Goal: Transaction & Acquisition: Purchase product/service

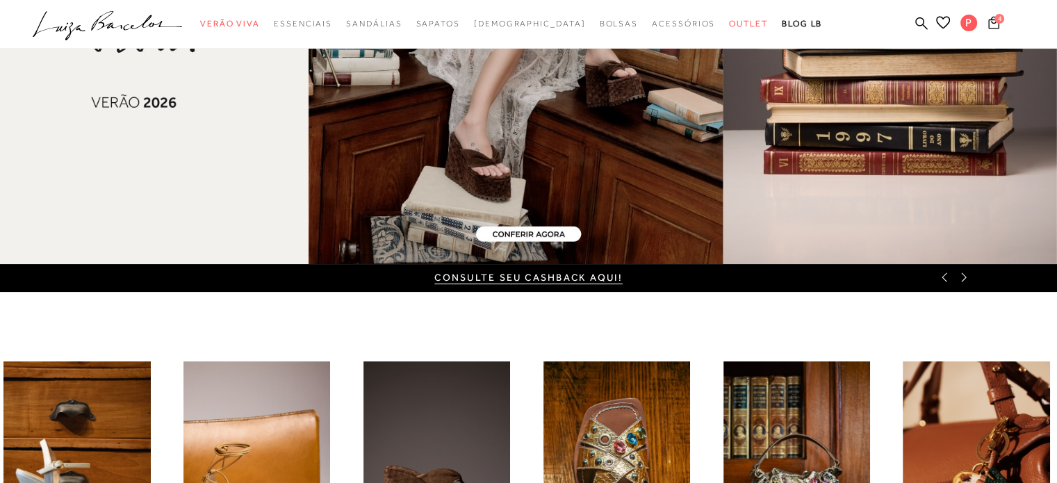
scroll to position [234, 0]
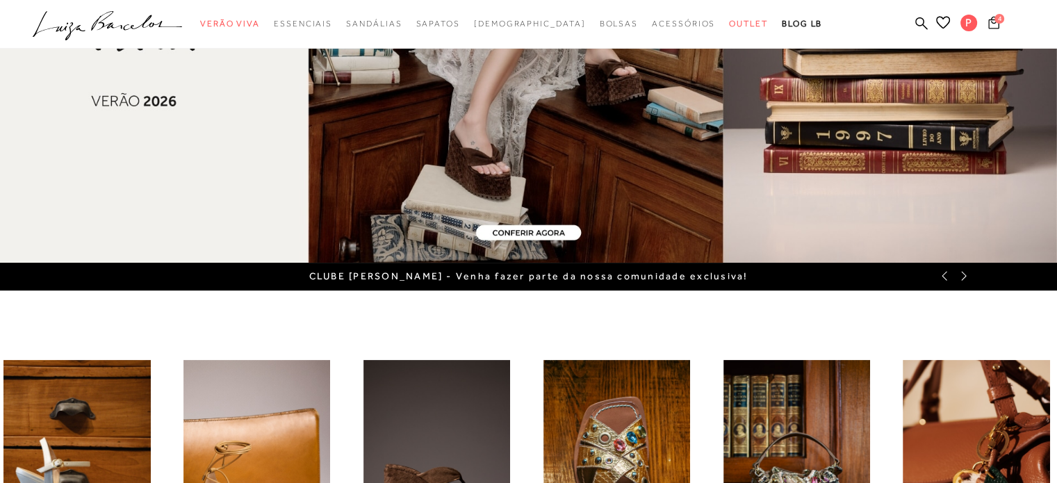
click at [998, 27] on icon at bounding box center [994, 22] width 11 height 13
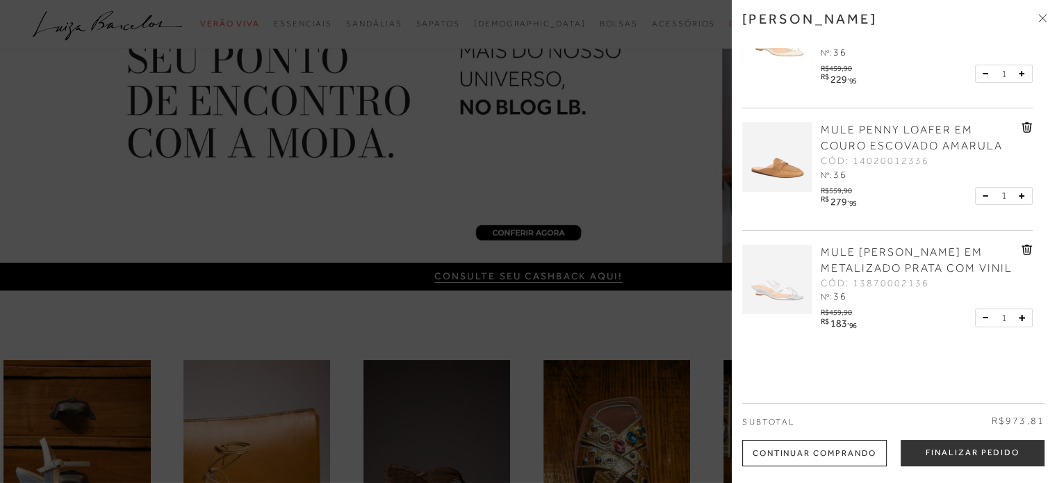
scroll to position [207, 0]
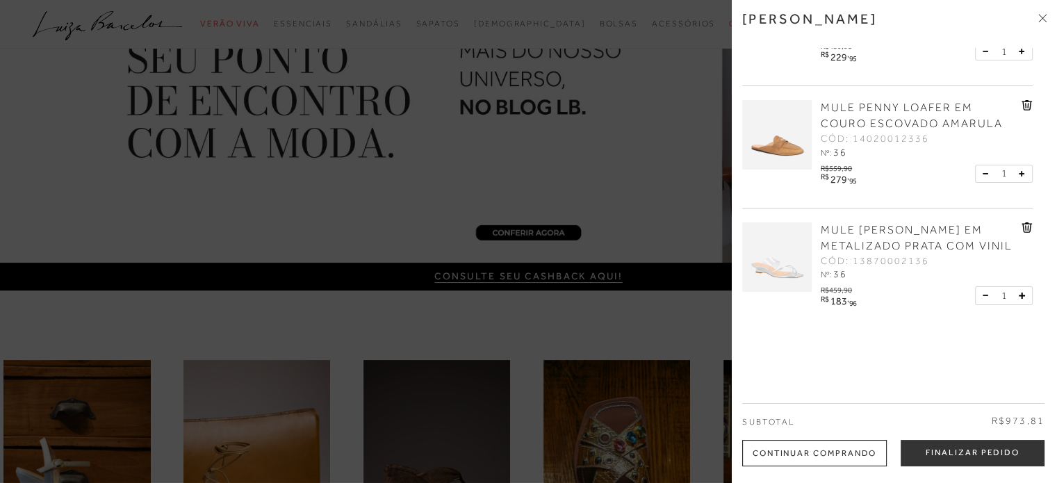
click at [900, 242] on span "MULE [PERSON_NAME] EM METALIZADO PRATA COM VINIL" at bounding box center [917, 238] width 192 height 29
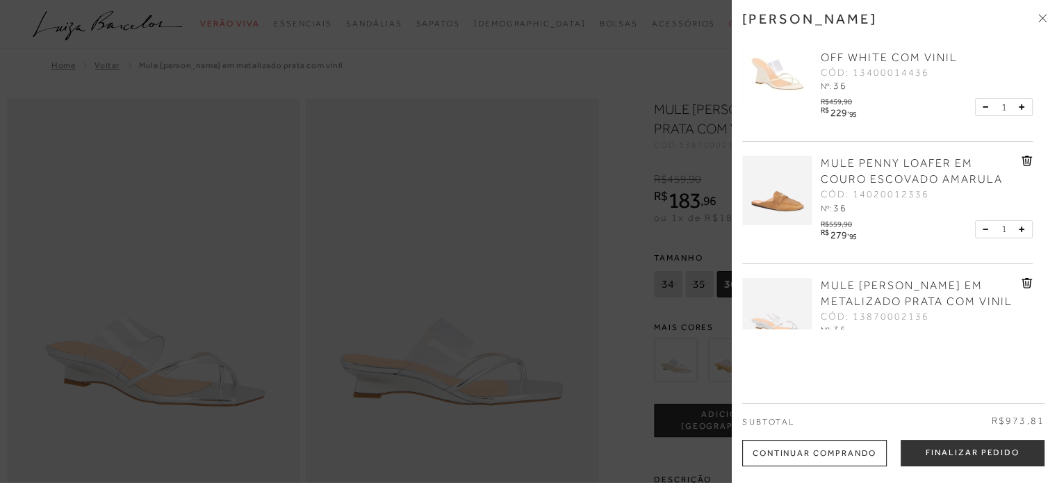
scroll to position [207, 0]
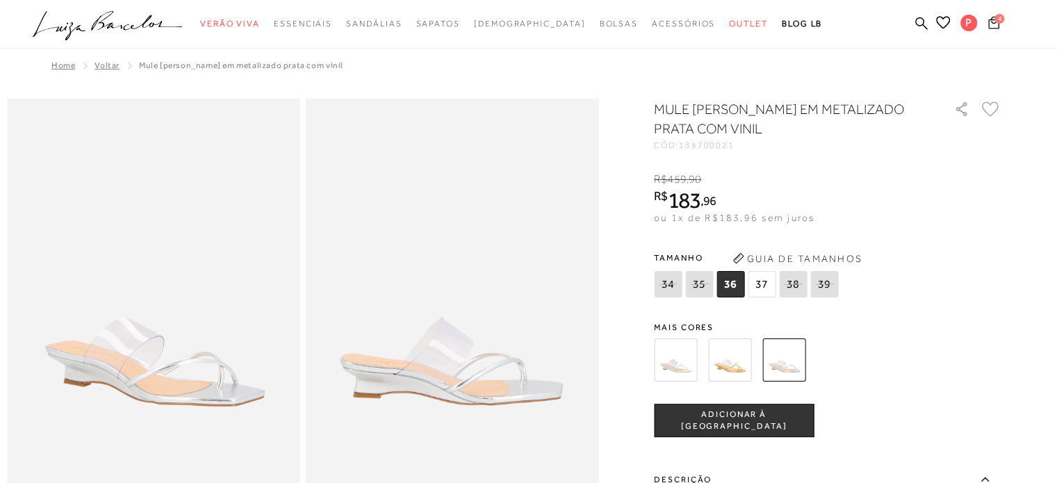
click at [993, 24] on icon at bounding box center [994, 22] width 11 height 13
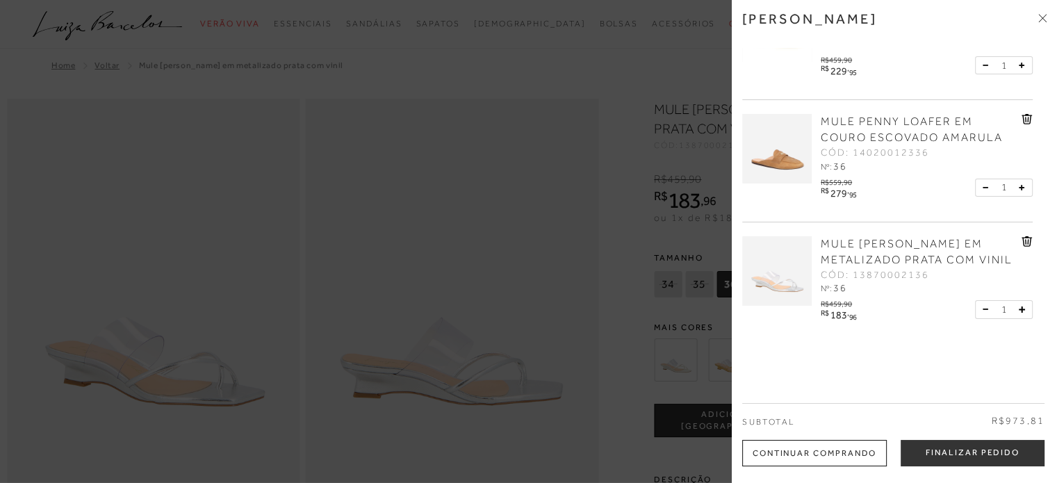
scroll to position [207, 0]
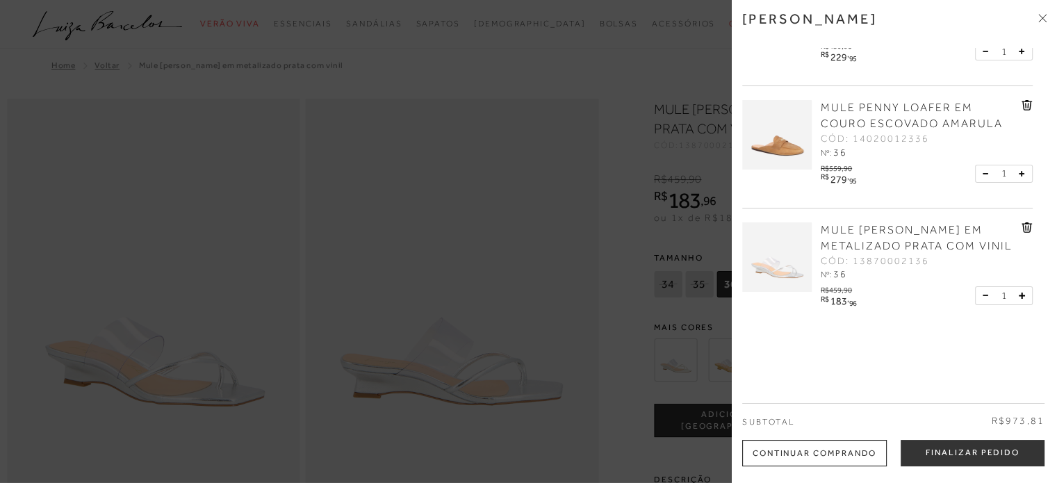
click at [1022, 227] on icon at bounding box center [1027, 227] width 11 height 10
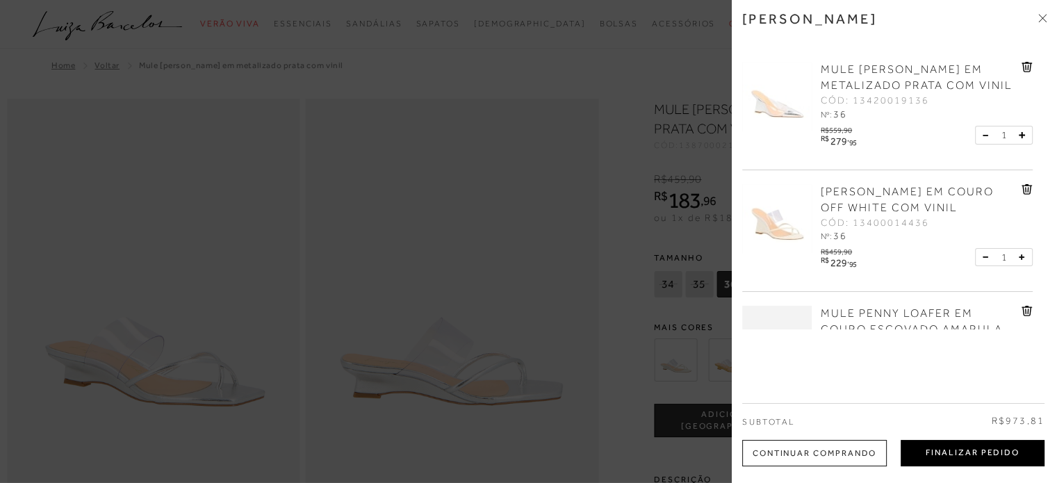
click at [973, 441] on button "Finalizar Pedido" at bounding box center [973, 453] width 144 height 26
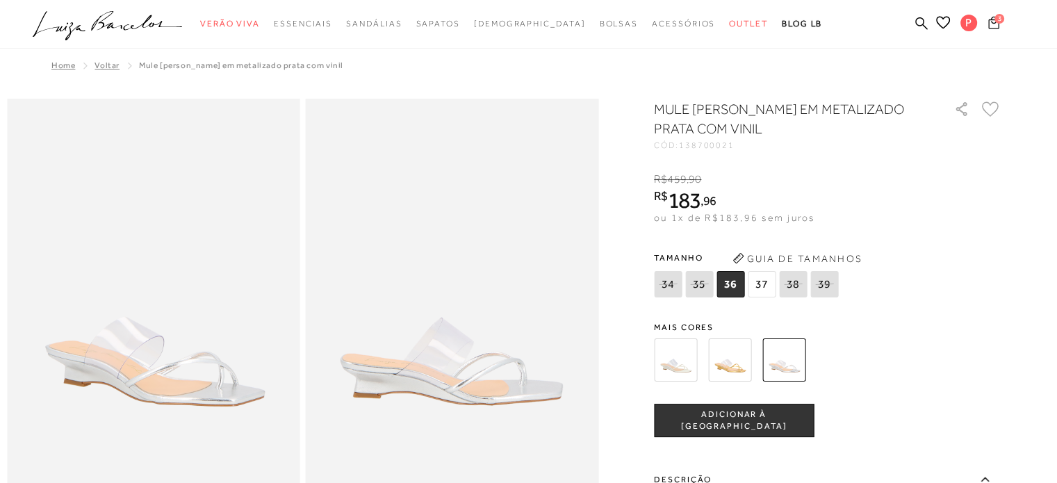
click at [998, 21] on span "3" at bounding box center [1000, 19] width 10 height 10
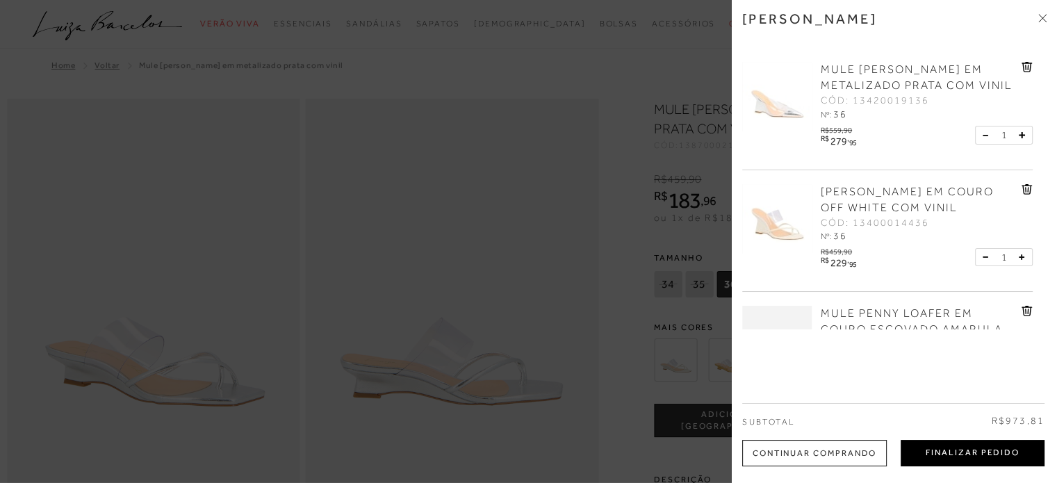
click at [965, 453] on button "Finalizar Pedido" at bounding box center [973, 453] width 144 height 26
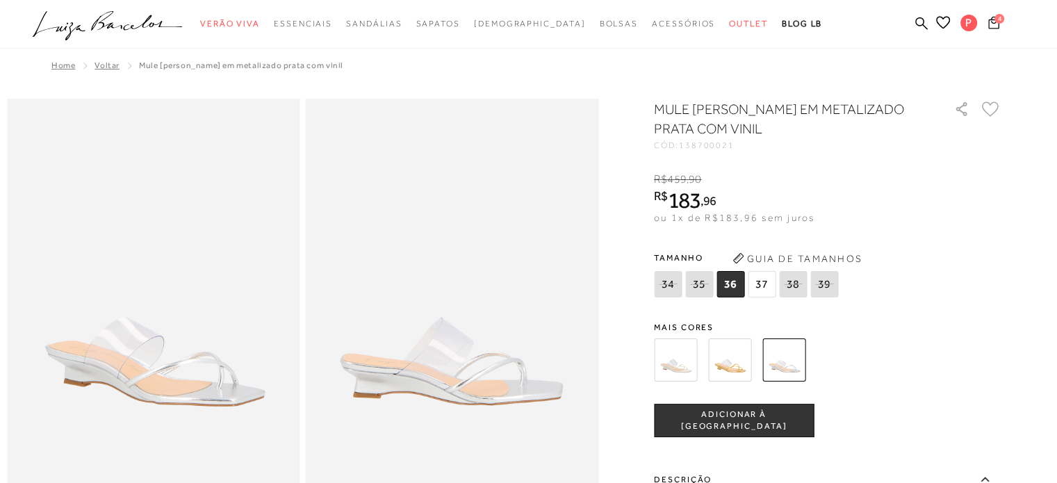
click at [998, 30] on button "4" at bounding box center [993, 24] width 19 height 19
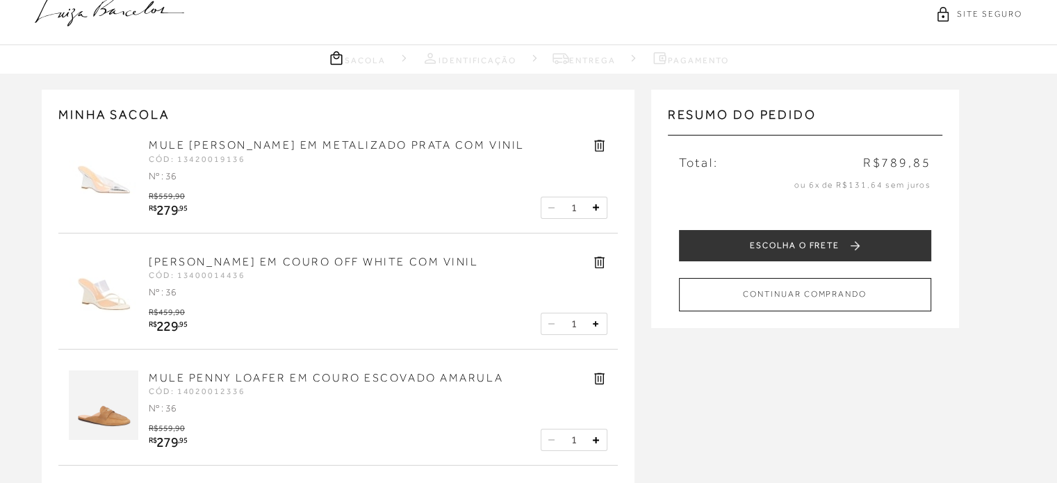
scroll to position [10, 0]
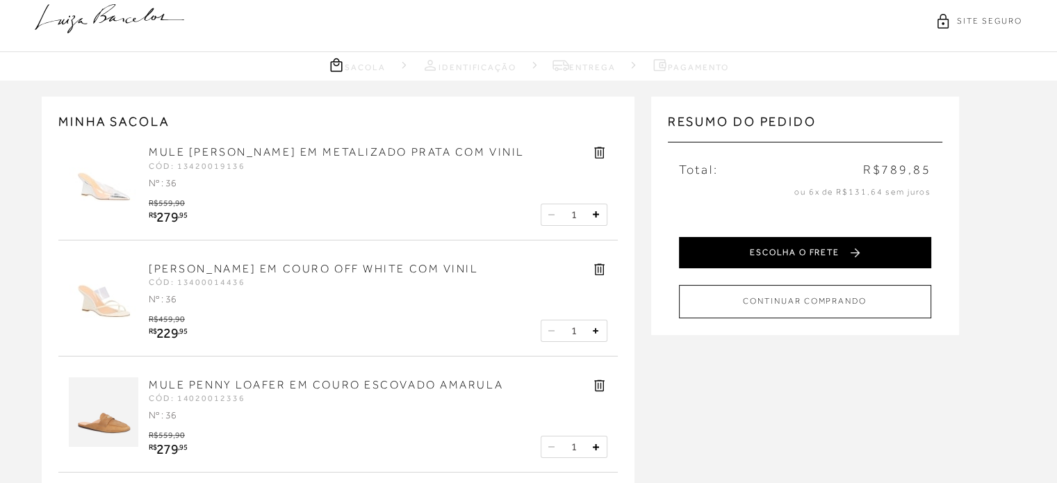
click at [793, 243] on button "ESCOLHA O FRETE" at bounding box center [805, 252] width 252 height 31
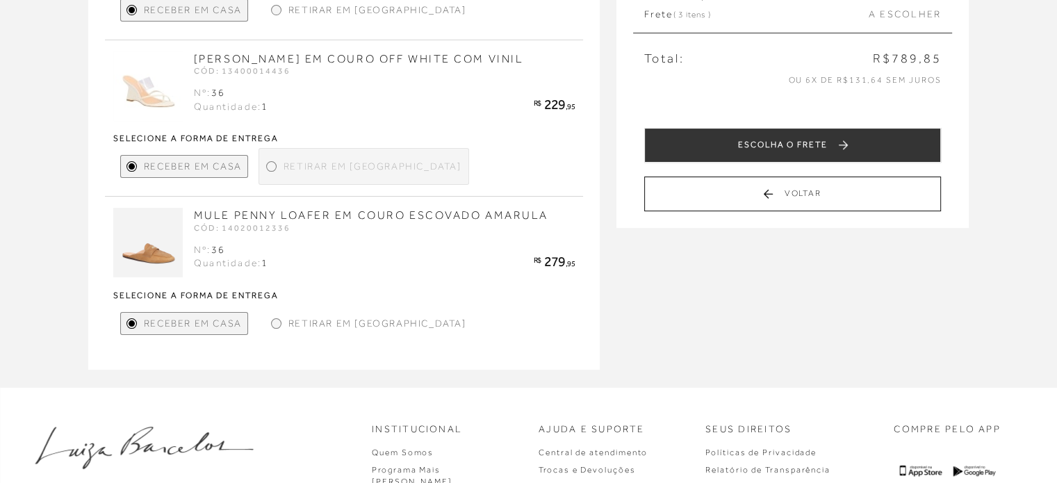
scroll to position [278, 0]
click at [315, 330] on span "Retirar em [GEOGRAPHIC_DATA]" at bounding box center [377, 323] width 178 height 15
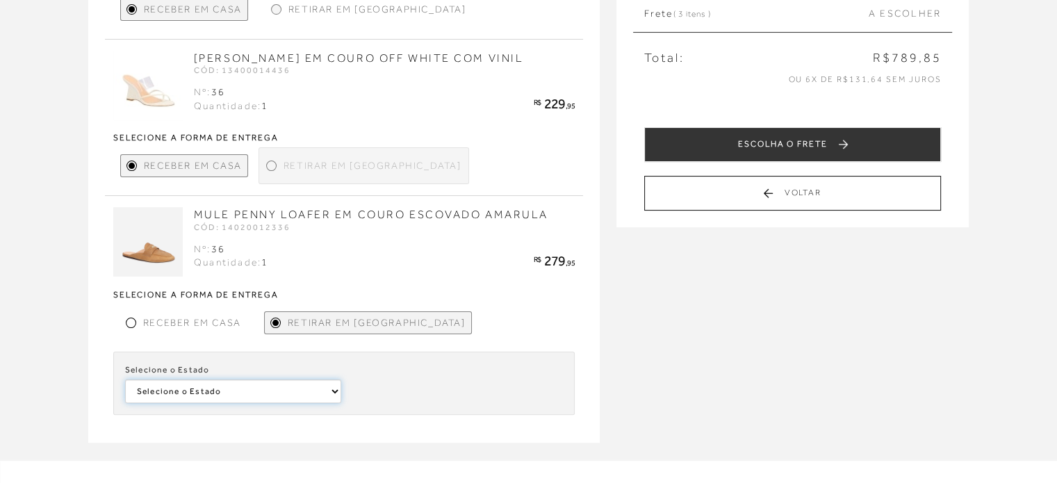
click at [275, 401] on select "Selecione o Estado [GEOGRAPHIC_DATA]" at bounding box center [233, 392] width 216 height 24
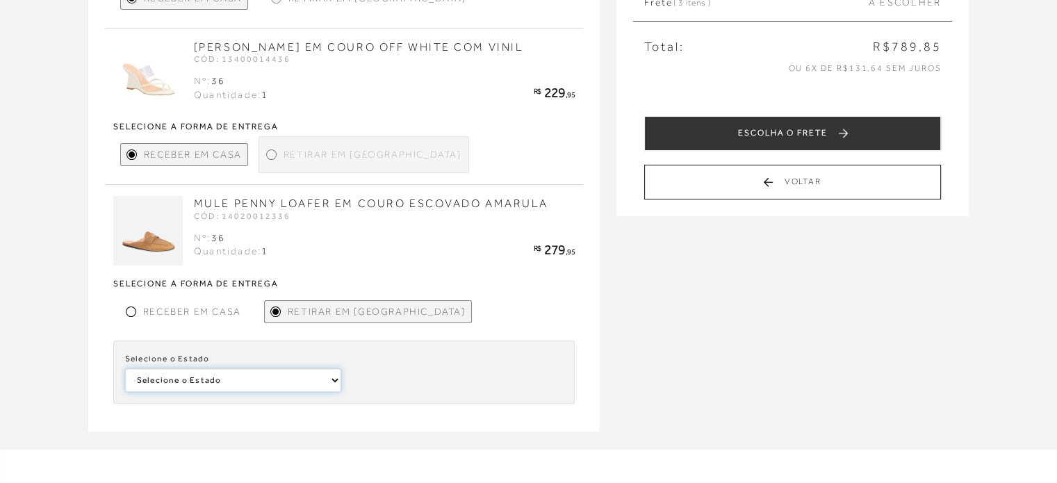
scroll to position [332, 0]
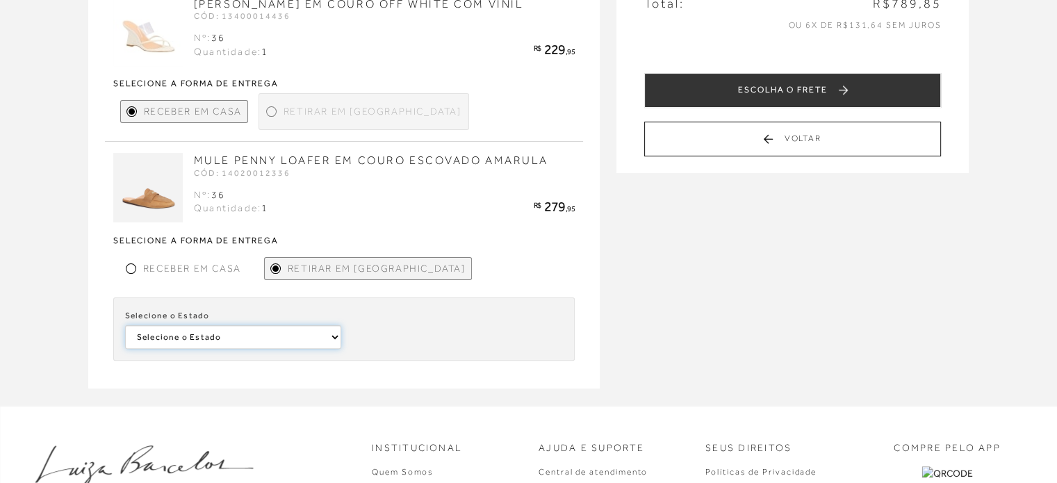
drag, startPoint x: 241, startPoint y: 360, endPoint x: 213, endPoint y: 387, distance: 37.9
click at [213, 387] on div "MINHA SACOLA MULE ANABELA EM METALIZADO PRATA COM VINIL CÓD: 13420019136 Nº: 36…" at bounding box center [344, 81] width 512 height 615
select select
click at [125, 339] on select "Selecione o Estado [GEOGRAPHIC_DATA]" at bounding box center [233, 337] width 216 height 24
click at [387, 349] on select "Selecione a [PERSON_NAME] [GEOGRAPHIC_DATA]" at bounding box center [455, 337] width 216 height 24
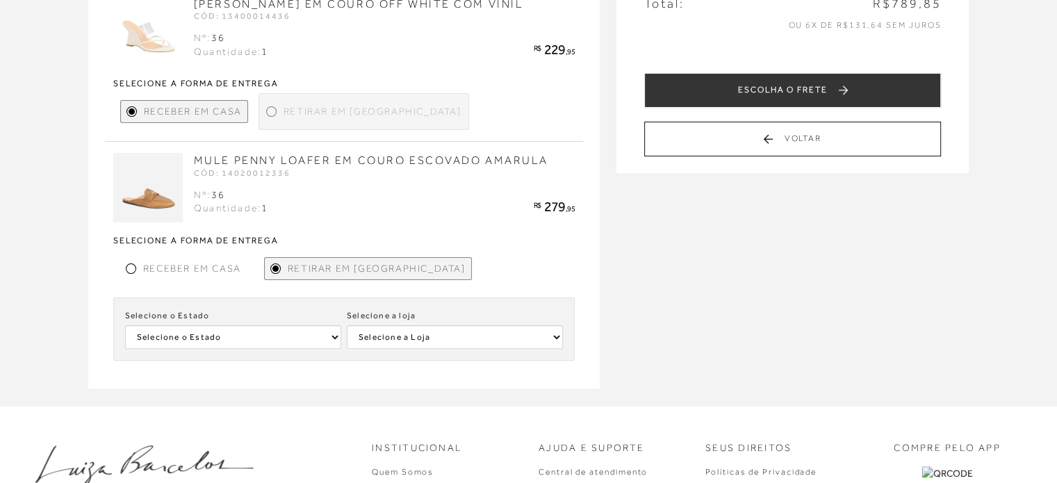
click at [213, 276] on span "Receber em Casa" at bounding box center [192, 268] width 98 height 15
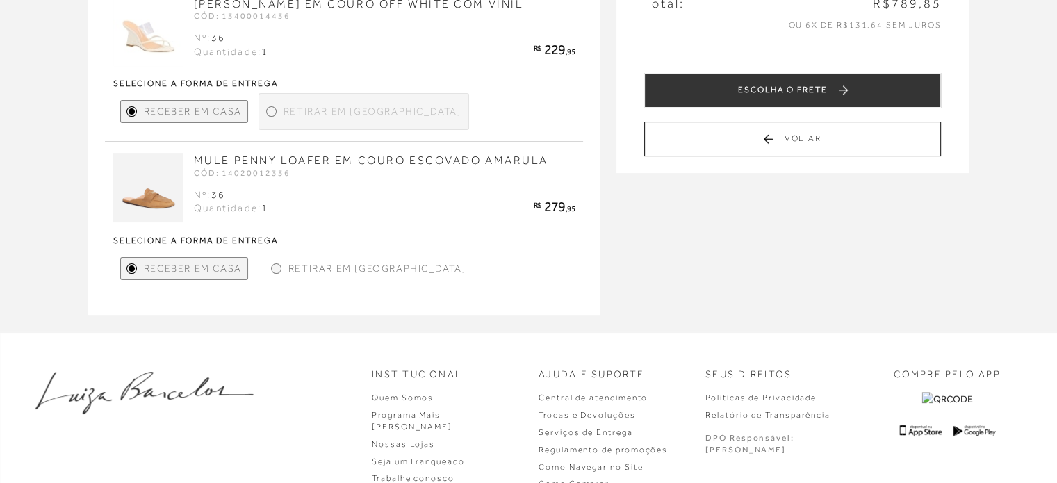
click at [284, 119] on span "Retirar em [GEOGRAPHIC_DATA]" at bounding box center [373, 111] width 178 height 15
click at [268, 115] on div at bounding box center [271, 111] width 6 height 6
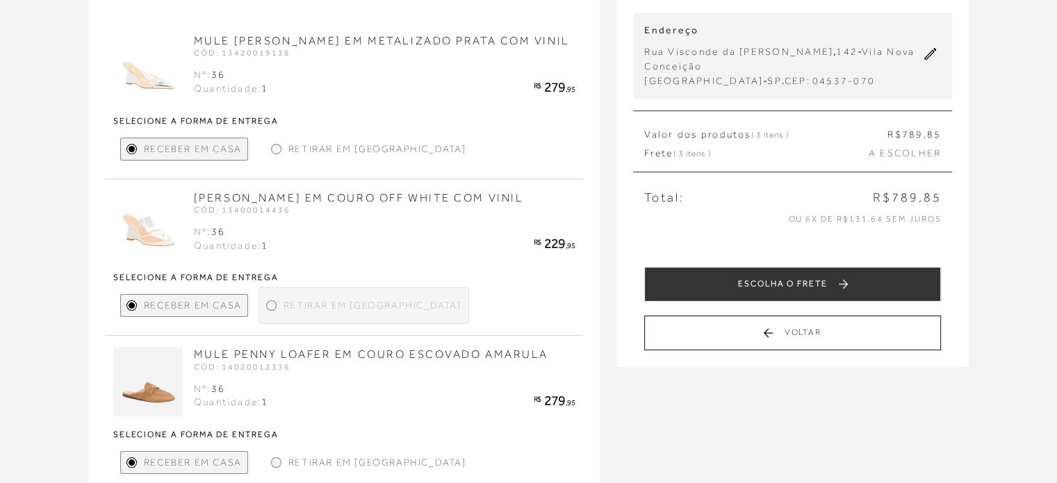
click at [275, 144] on div at bounding box center [276, 149] width 10 height 10
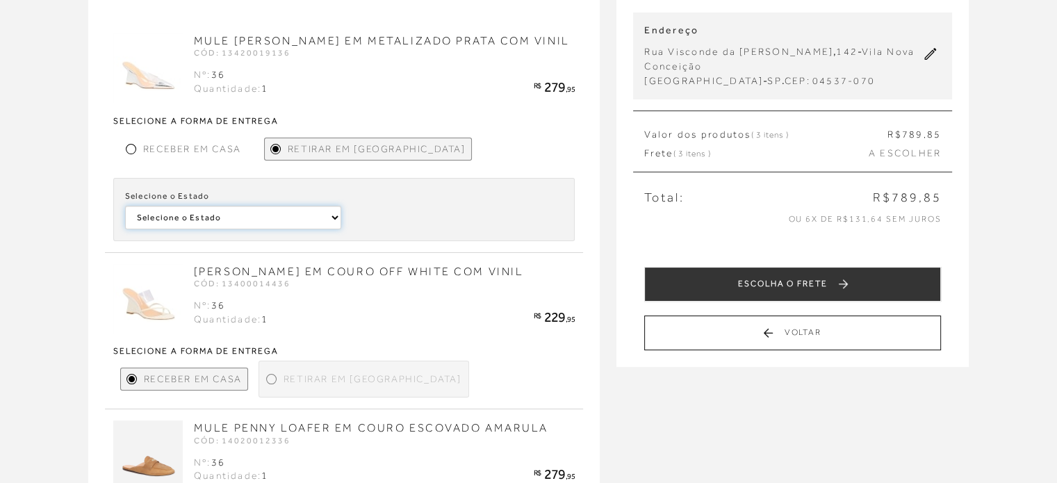
click at [266, 214] on select "Selecione o Estado Paraná [GEOGRAPHIC_DATA]" at bounding box center [233, 218] width 216 height 24
select select
click at [125, 206] on select "Selecione o Estado Paraná [GEOGRAPHIC_DATA]" at bounding box center [233, 218] width 216 height 24
click at [425, 214] on select "Selecione a [PERSON_NAME]" at bounding box center [455, 218] width 216 height 24
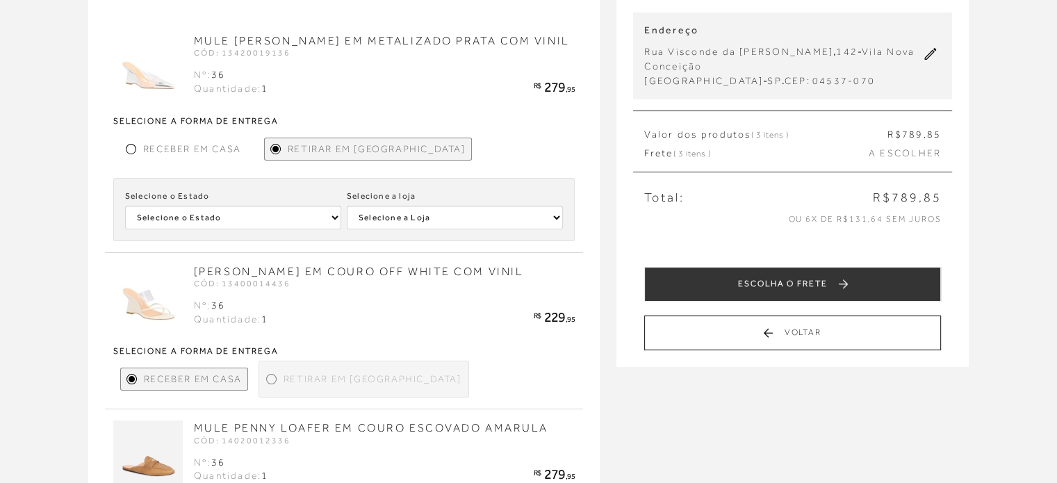
click at [190, 146] on span "Receber em Casa" at bounding box center [192, 149] width 98 height 15
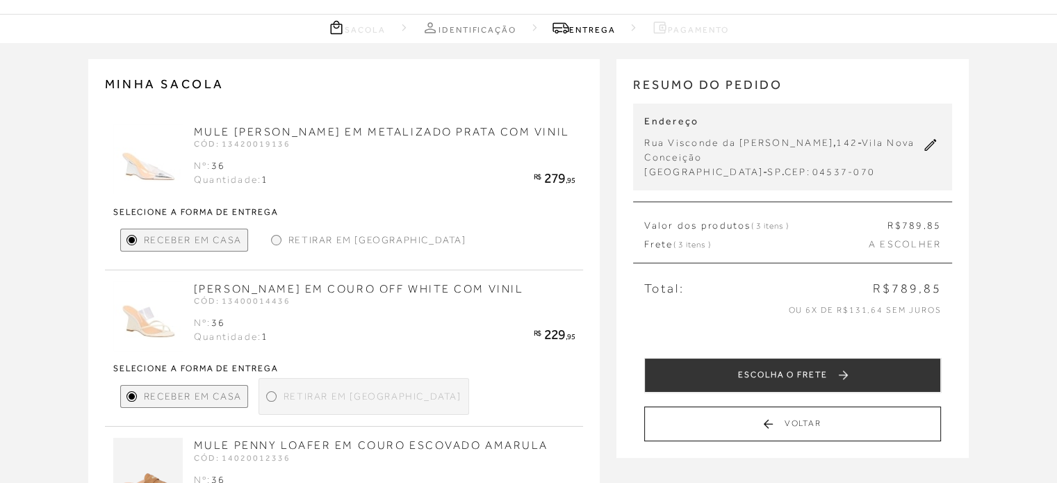
scroll to position [47, 0]
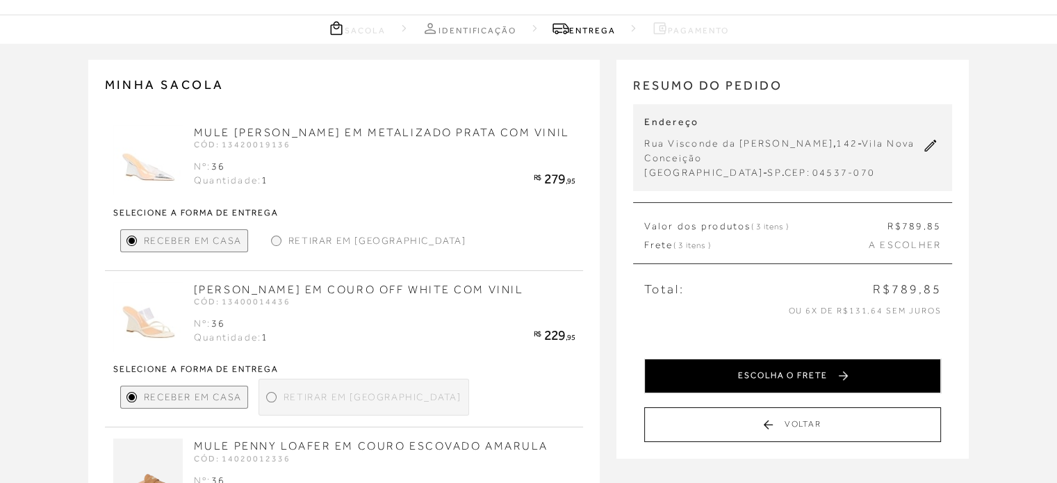
click at [827, 366] on button "ESCOLHA O FRETE" at bounding box center [792, 376] width 297 height 35
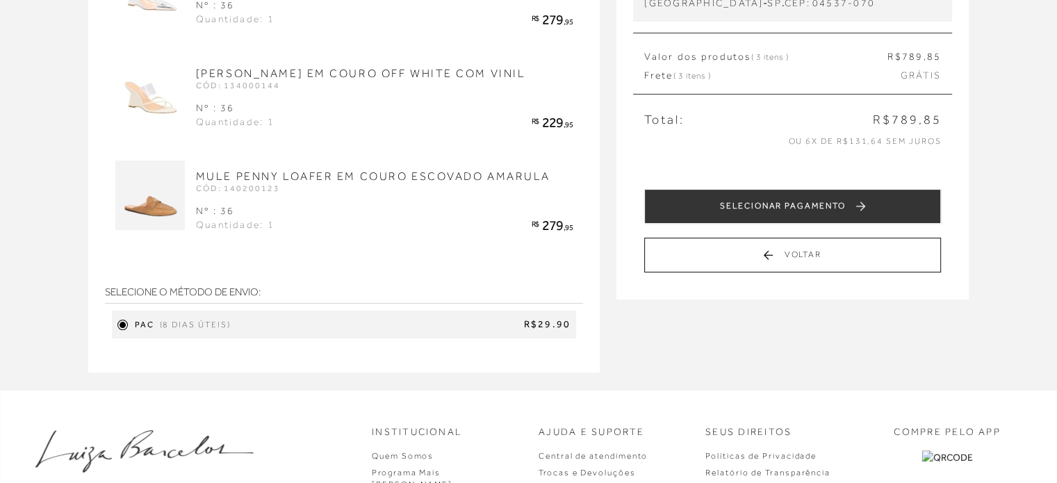
scroll to position [217, 0]
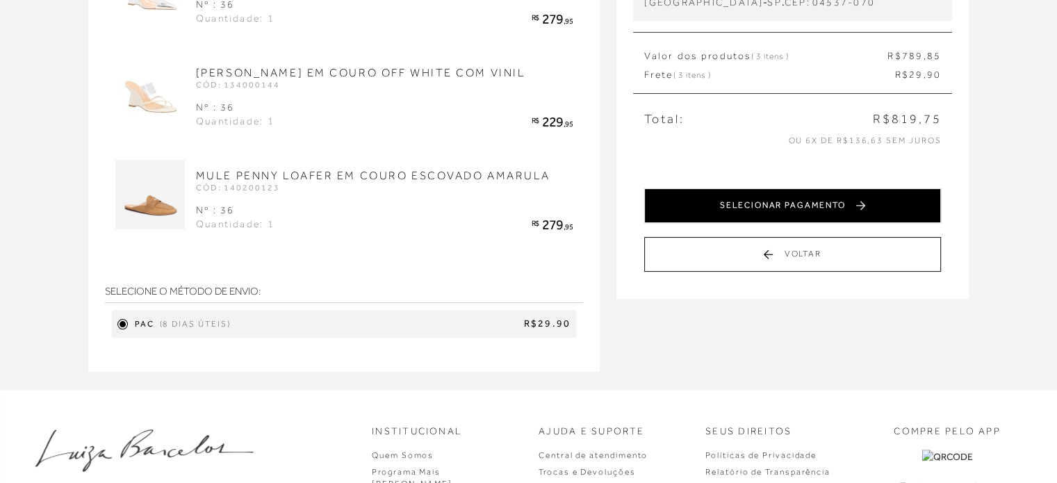
click at [736, 197] on button "SELECIONAR PAGAMENTO" at bounding box center [792, 205] width 297 height 35
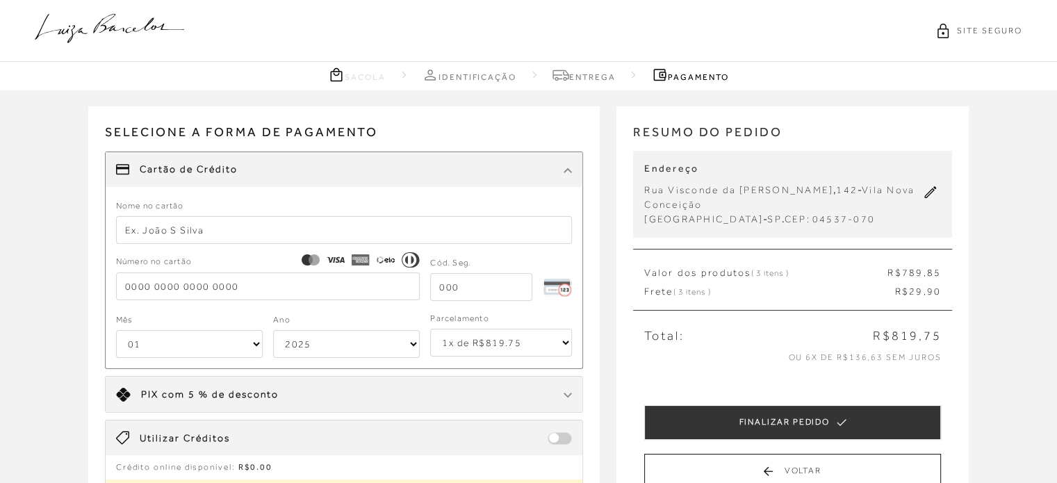
scroll to position [125, 0]
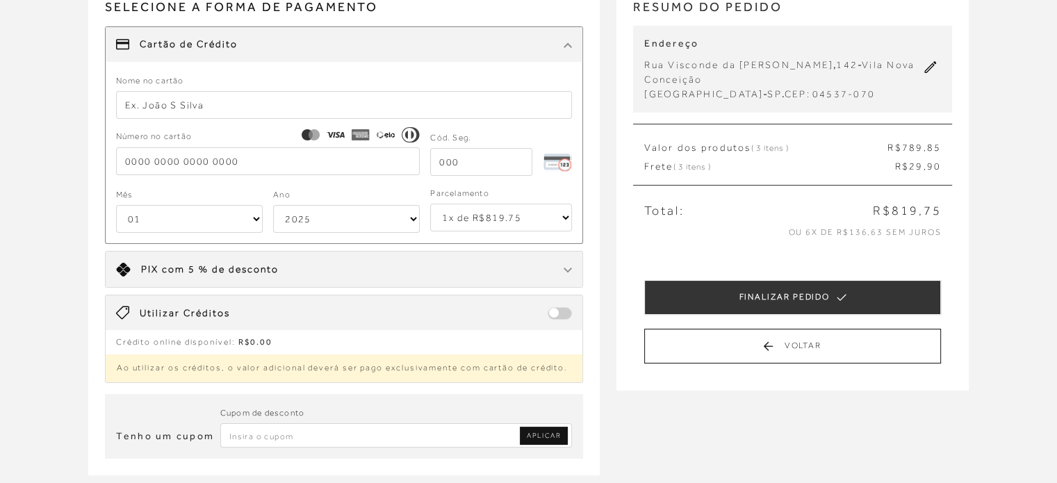
click at [291, 284] on div "Limite: R$ 5.000,00 PIX com 5 % de desconto" at bounding box center [345, 269] width 478 height 35
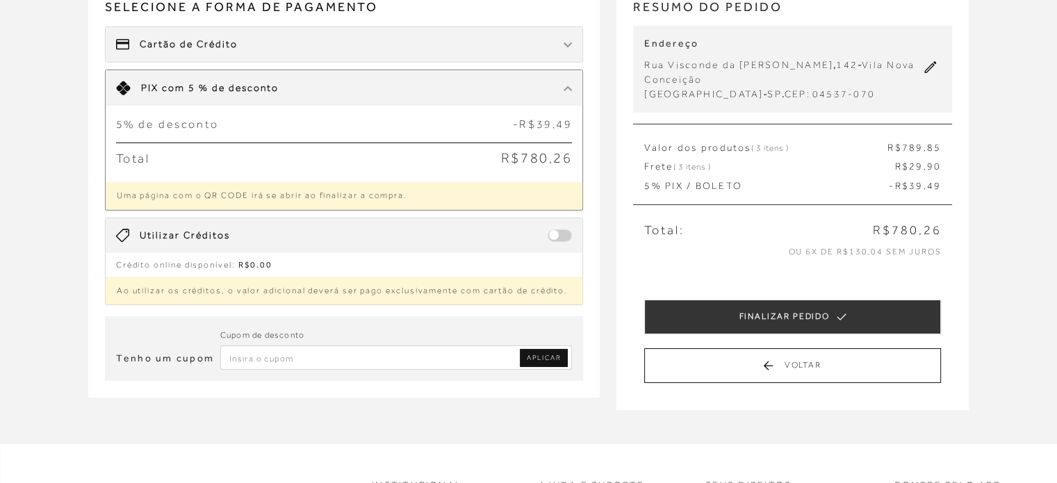
click at [387, 362] on input "Inserir Código da Promoção" at bounding box center [396, 357] width 352 height 24
type input "FRETEGRATISLB"
click at [554, 353] on span "APLICAR" at bounding box center [544, 358] width 34 height 10
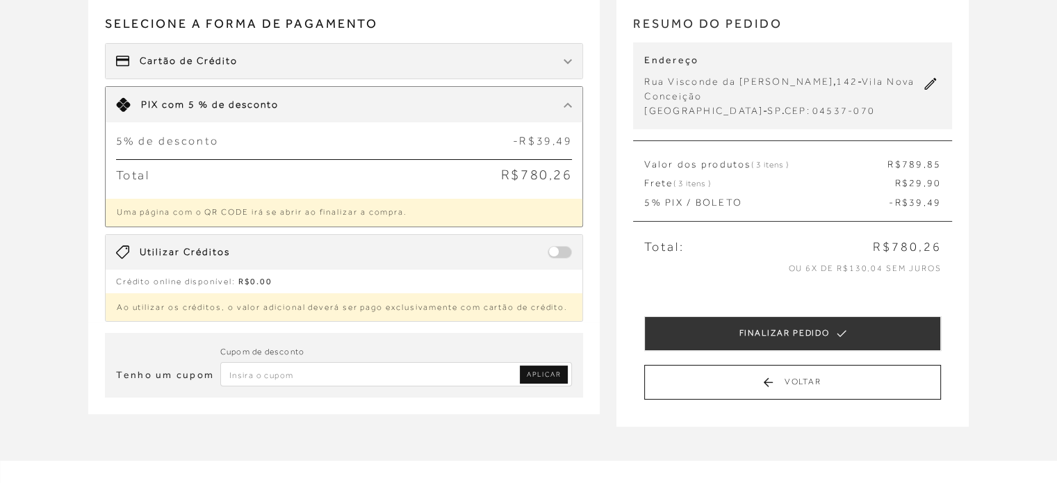
scroll to position [94, 0]
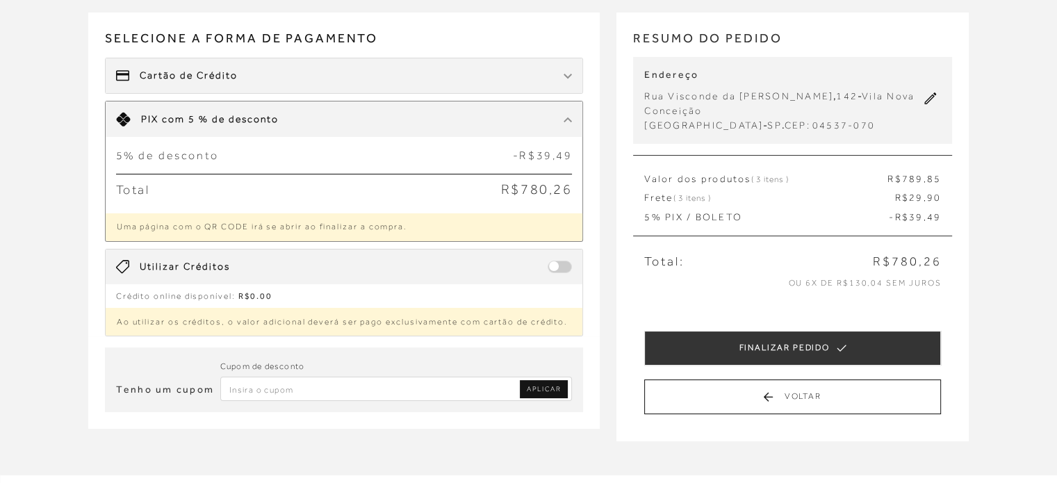
click at [340, 386] on input "Inserir Código da Promoção" at bounding box center [396, 389] width 352 height 24
type input "f"
type input "FRETEGRATISLB"
click at [561, 388] on link "APLICAR" at bounding box center [544, 389] width 48 height 18
click at [254, 377] on input "Inserir Código da Promoção" at bounding box center [396, 389] width 352 height 24
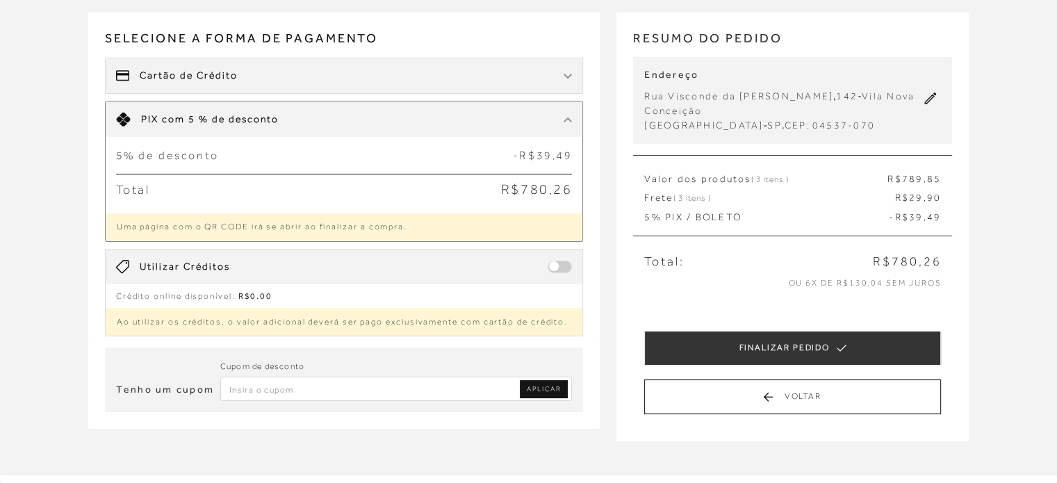
paste input "0019DM23"
type input "0019DM23"
click at [557, 389] on span "APLICAR" at bounding box center [544, 389] width 34 height 10
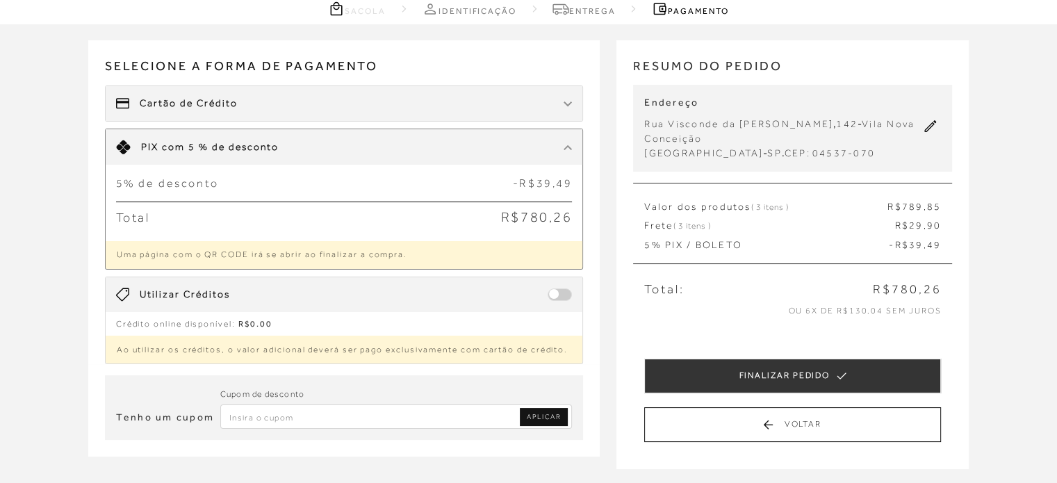
scroll to position [67, 0]
click at [305, 407] on input "Inserir Código da Promoção" at bounding box center [396, 416] width 352 height 24
type input "D050"
click at [551, 412] on span "APLICAR" at bounding box center [544, 417] width 34 height 10
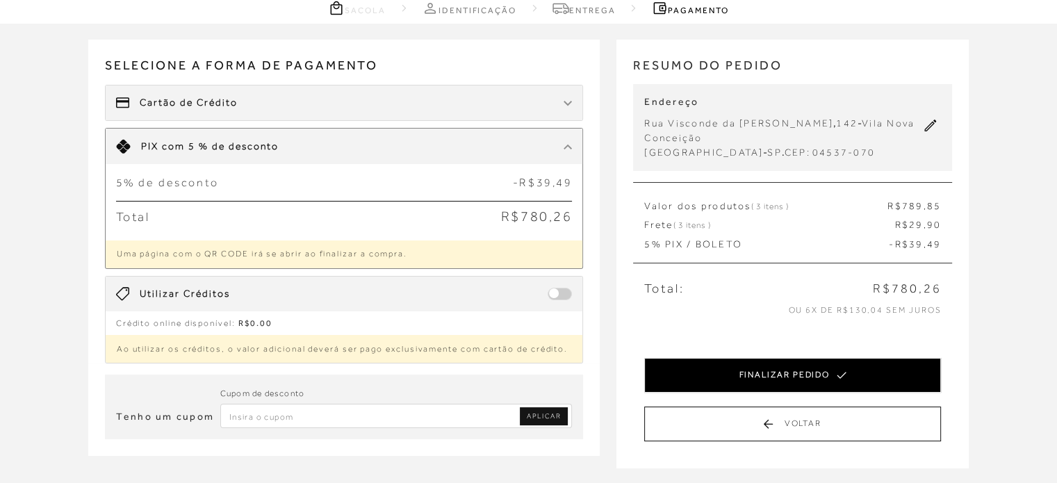
click at [708, 369] on button "FINALIZAR PEDIDO" at bounding box center [792, 375] width 297 height 35
